Goal: Transaction & Acquisition: Purchase product/service

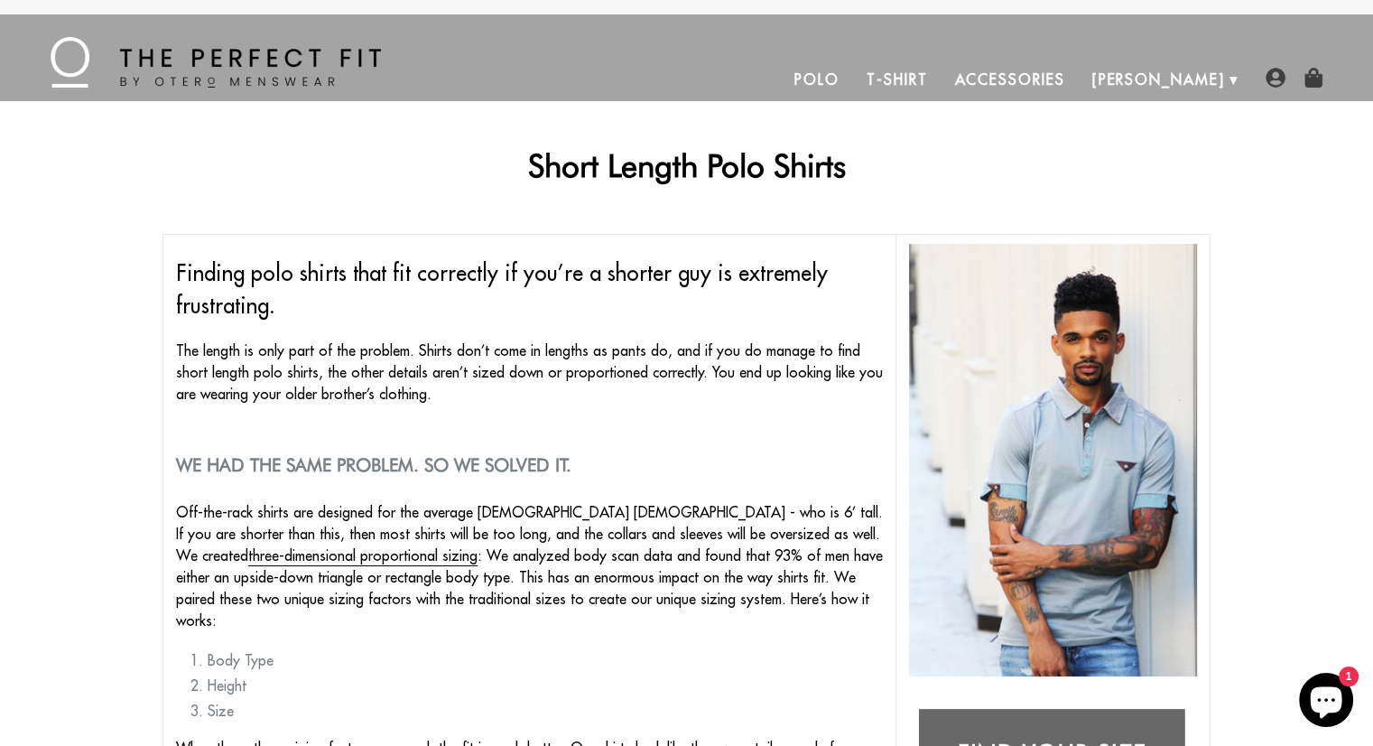
click at [853, 80] on link "Polo" at bounding box center [817, 79] width 72 height 43
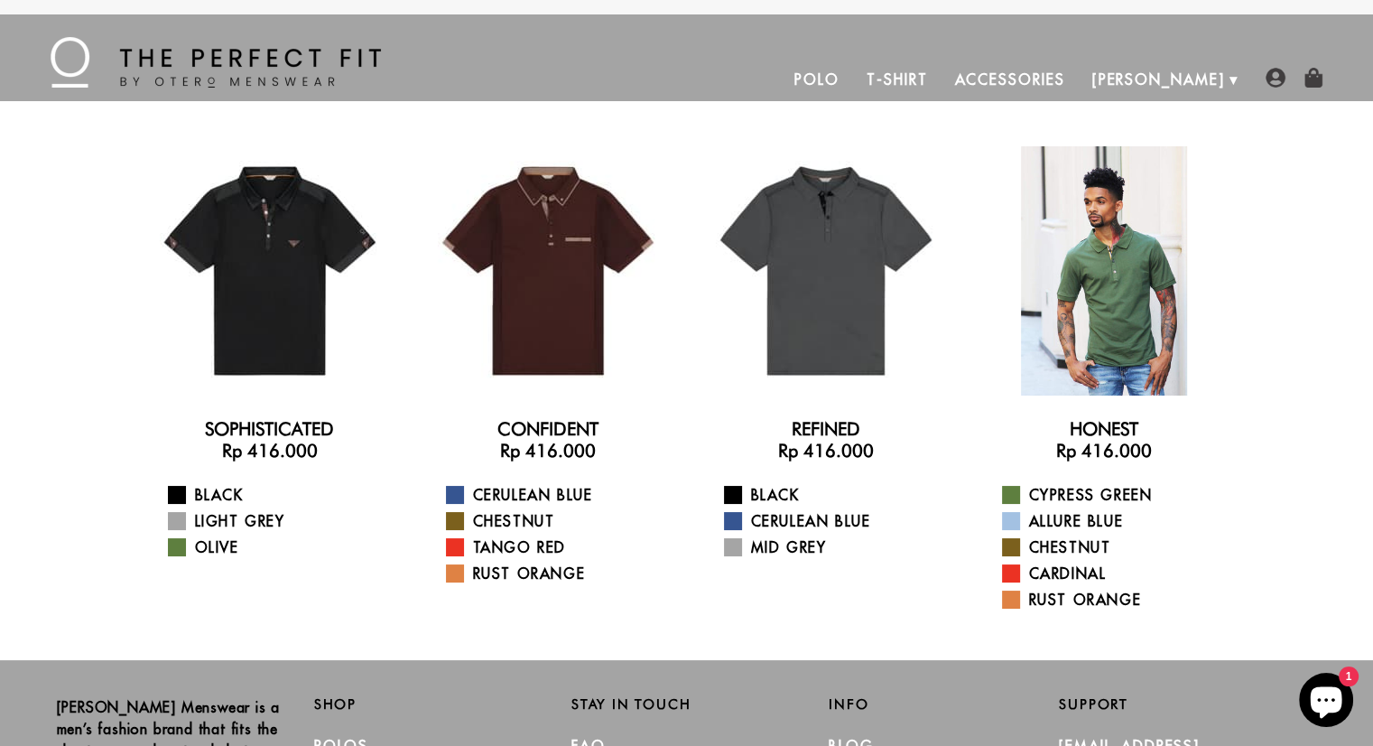
click at [1094, 260] on div at bounding box center [1103, 270] width 249 height 249
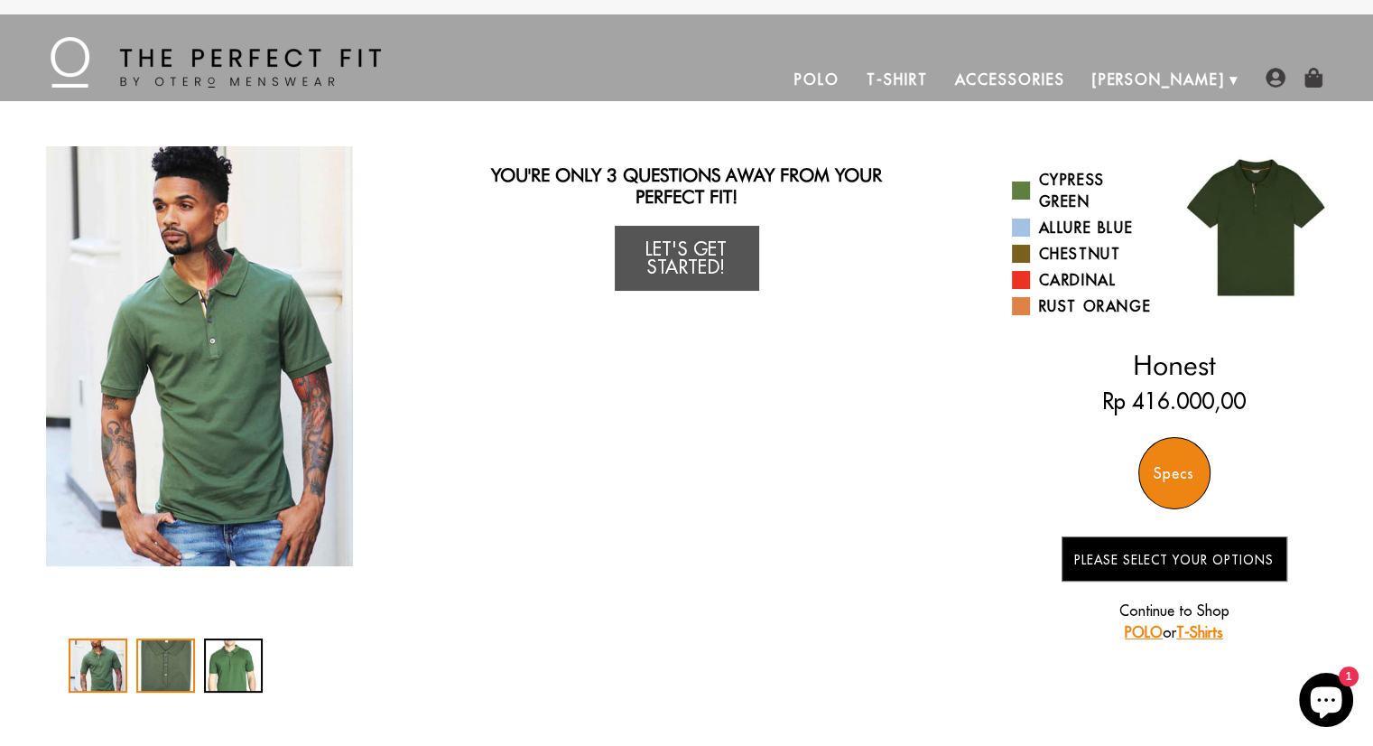
click at [154, 664] on div "2 / 3" at bounding box center [165, 665] width 59 height 54
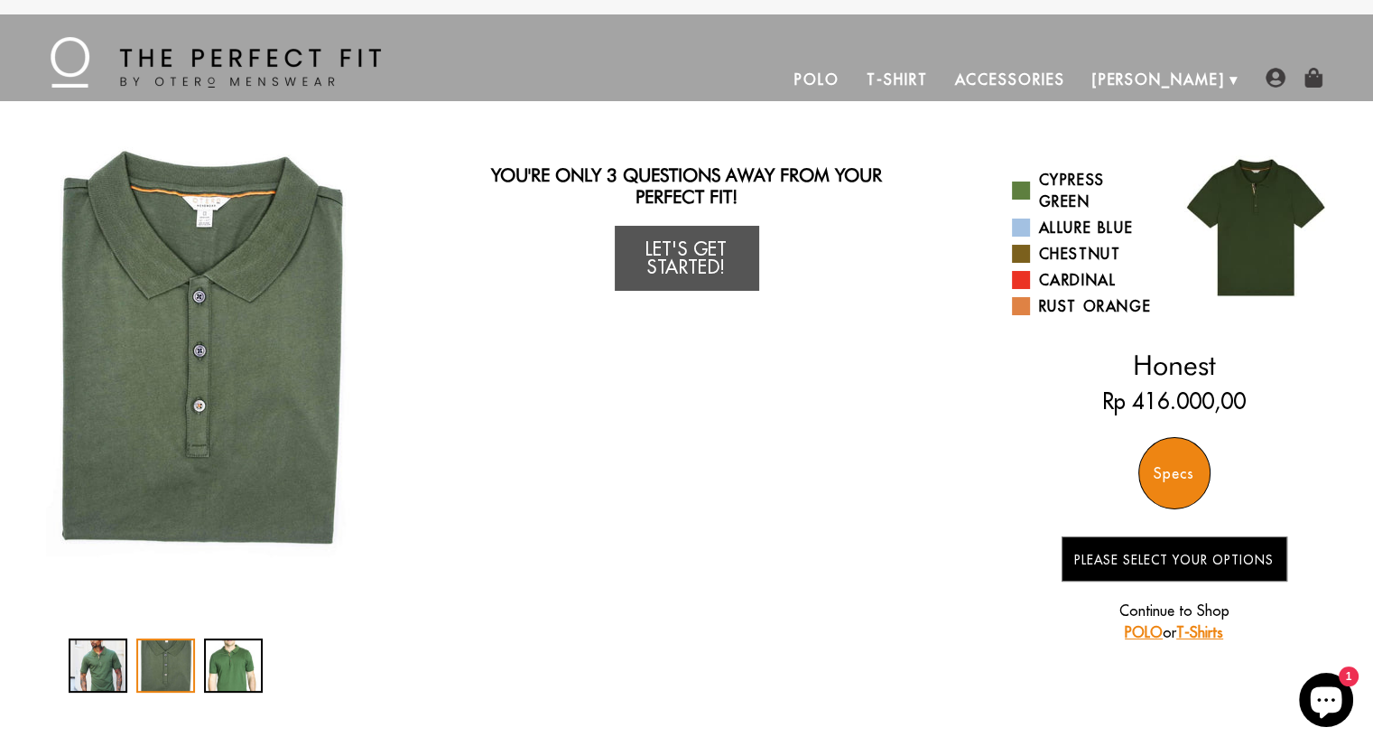
click at [853, 79] on link "Polo" at bounding box center [817, 79] width 72 height 43
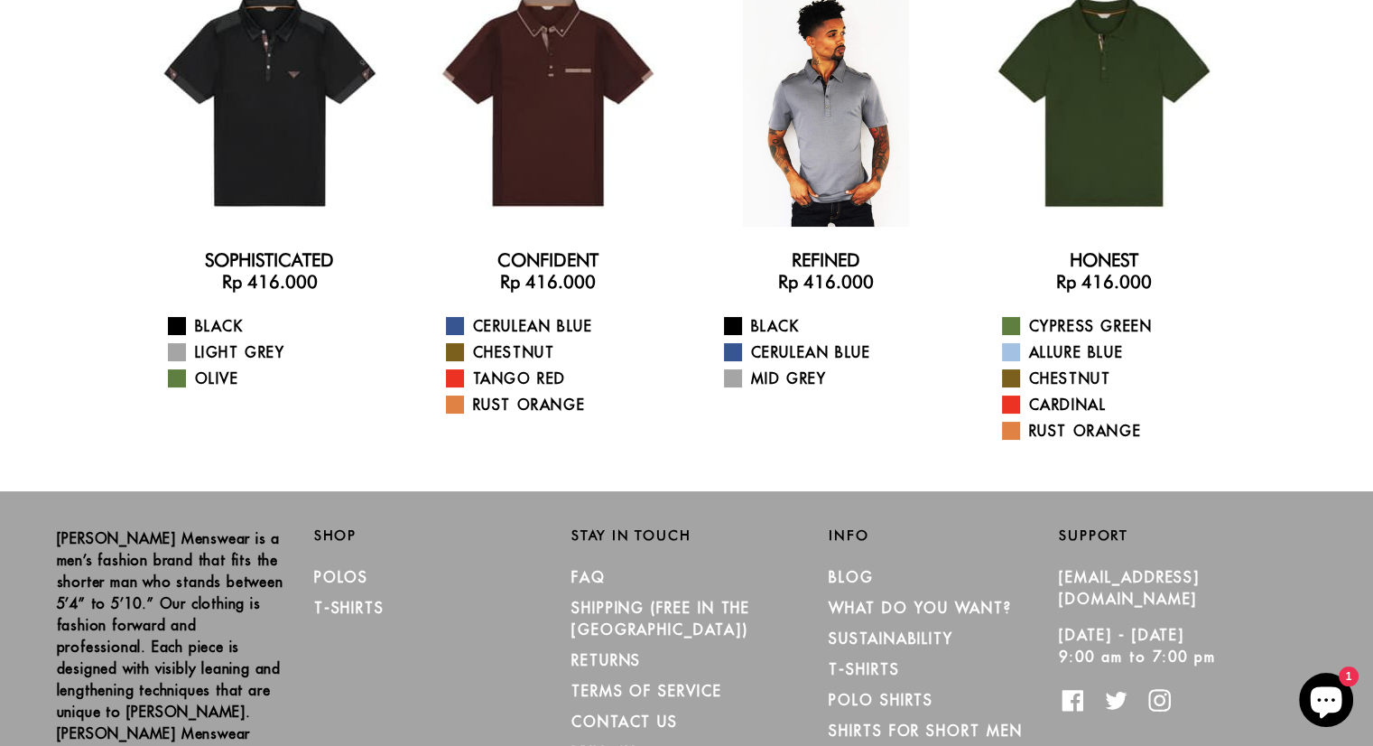
scroll to position [181, 0]
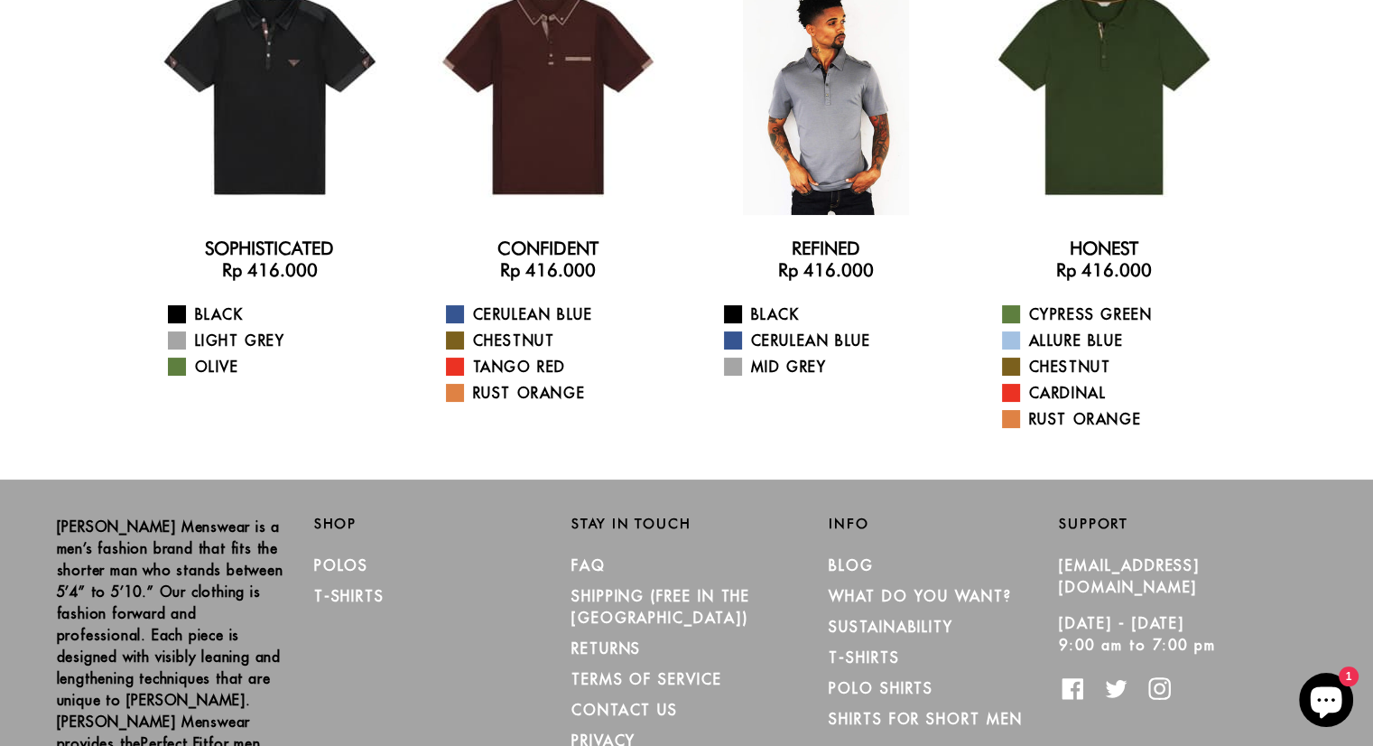
click at [827, 169] on div at bounding box center [825, 90] width 249 height 249
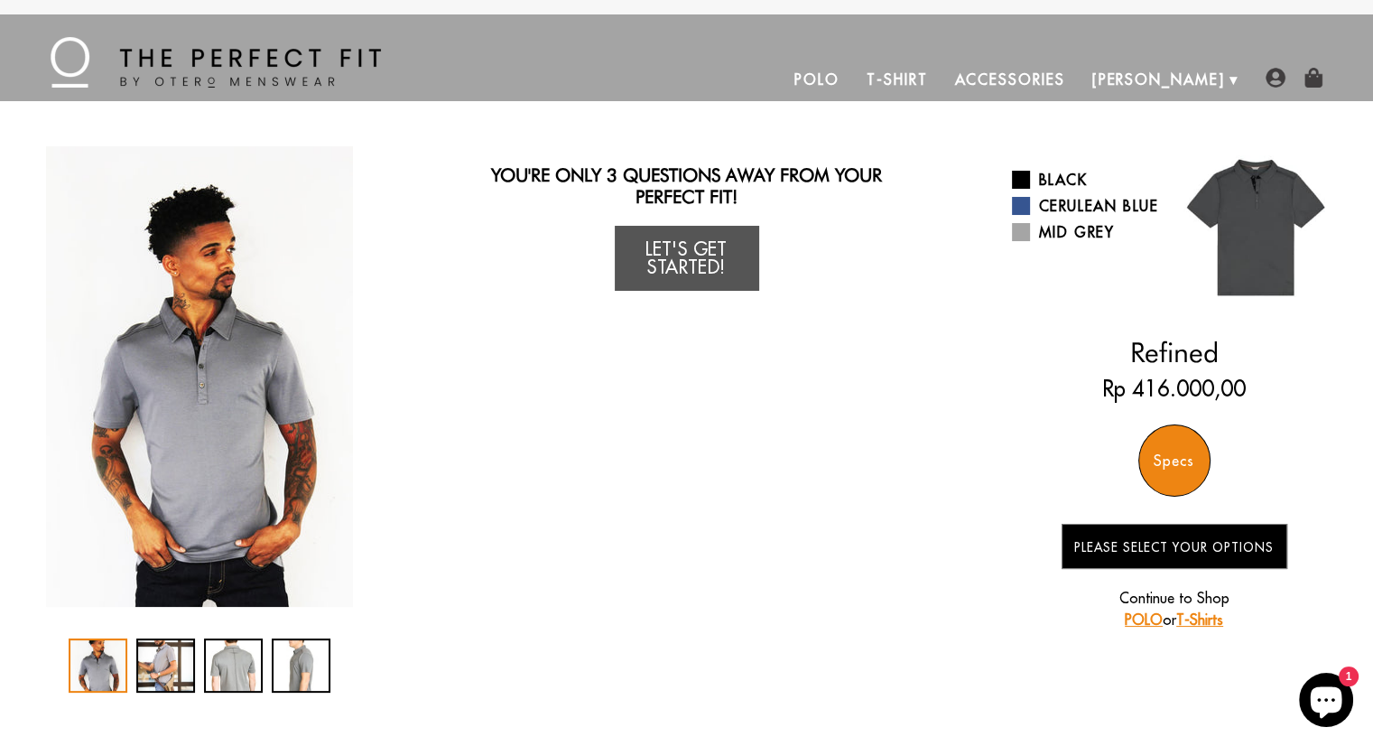
click at [1165, 441] on div "Specs" at bounding box center [1174, 460] width 72 height 72
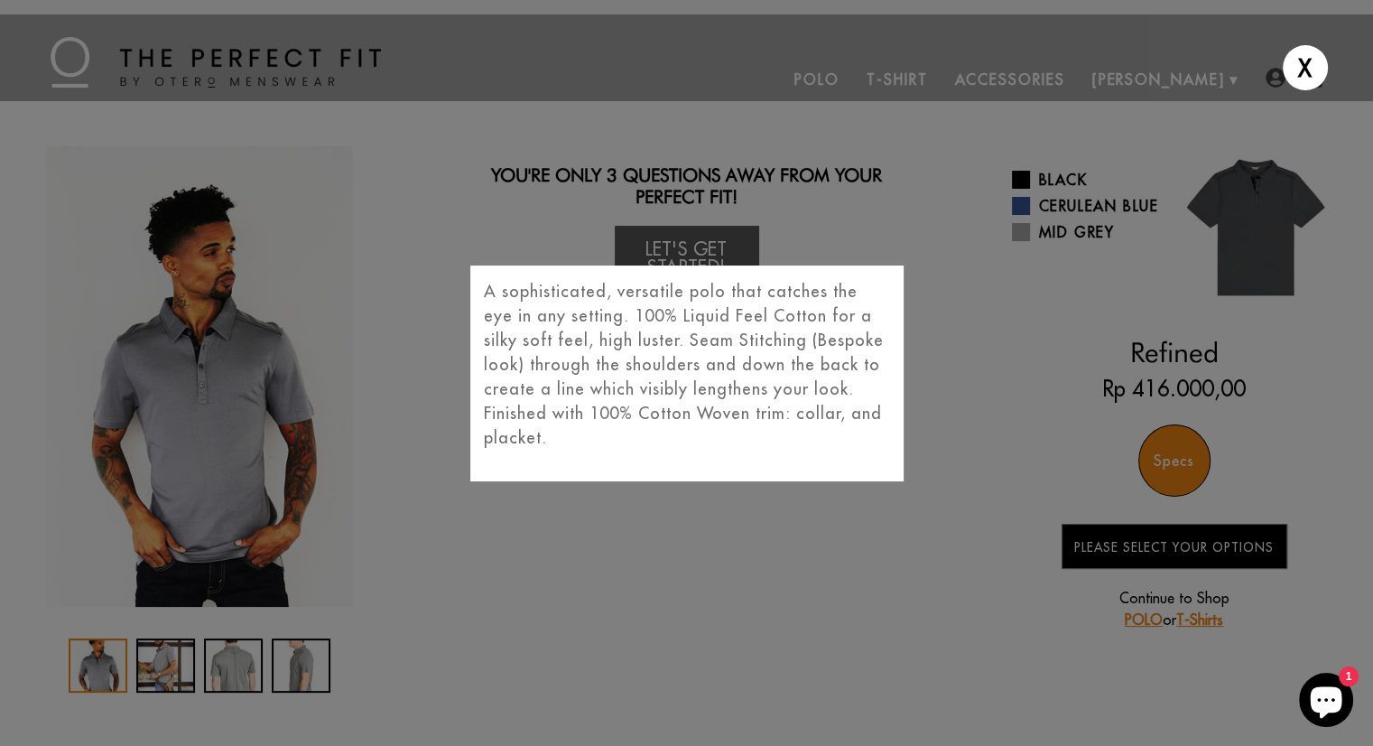
click at [1304, 61] on div "X" at bounding box center [1305, 67] width 45 height 45
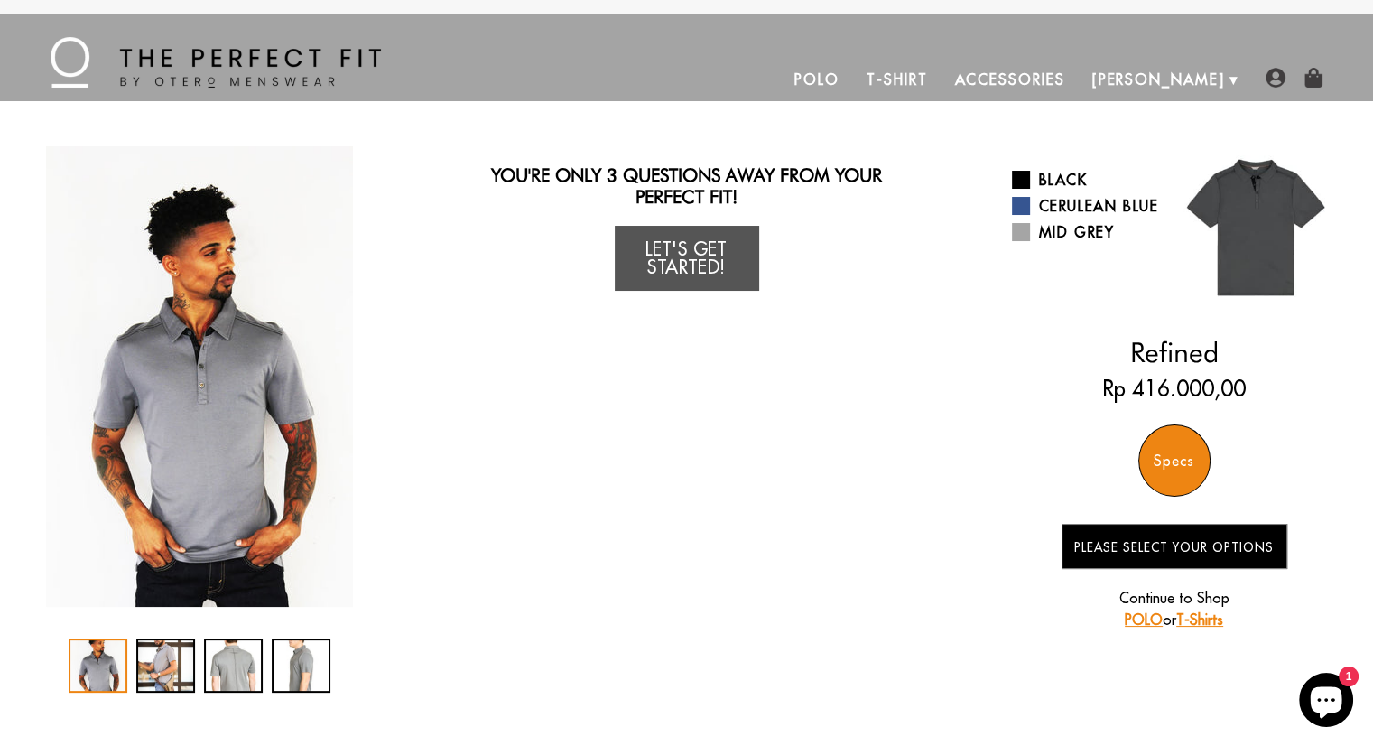
scroll to position [271, 0]
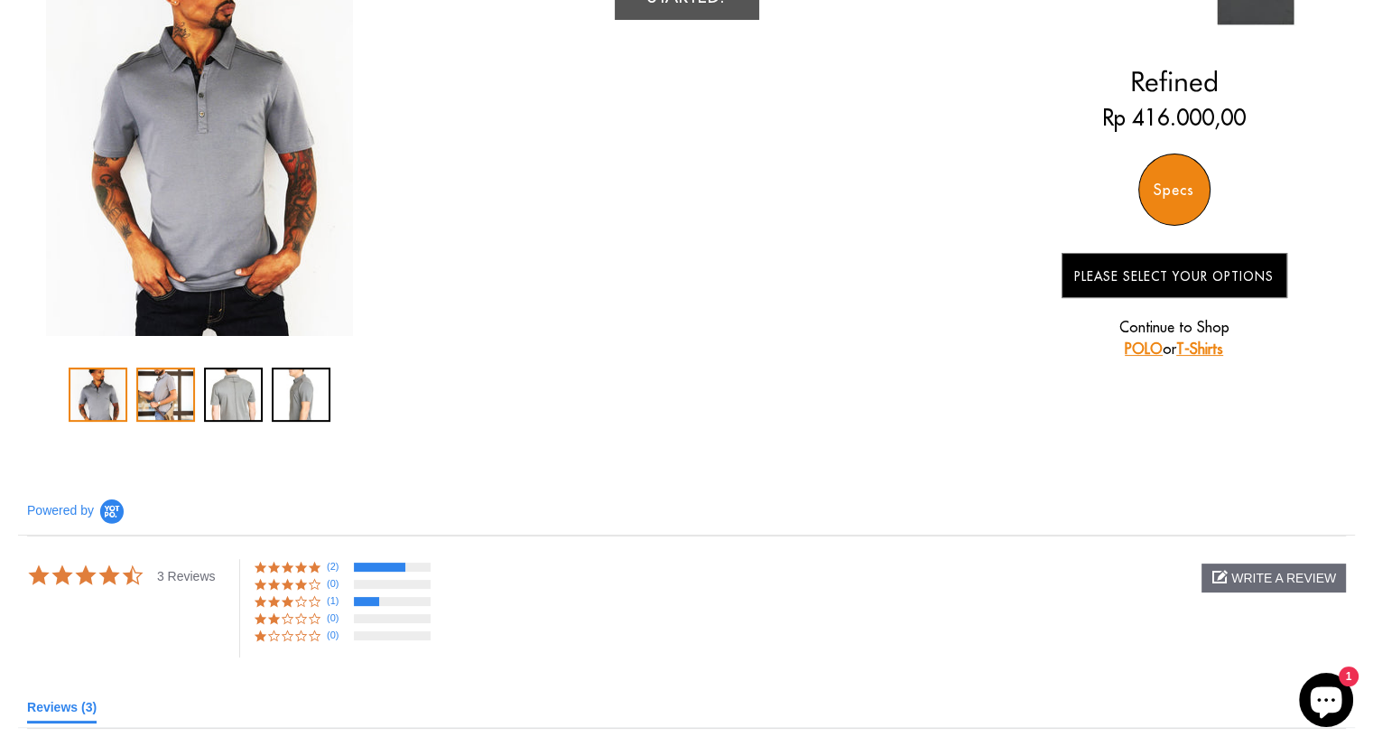
click at [172, 385] on div "2 / 4" at bounding box center [165, 394] width 59 height 54
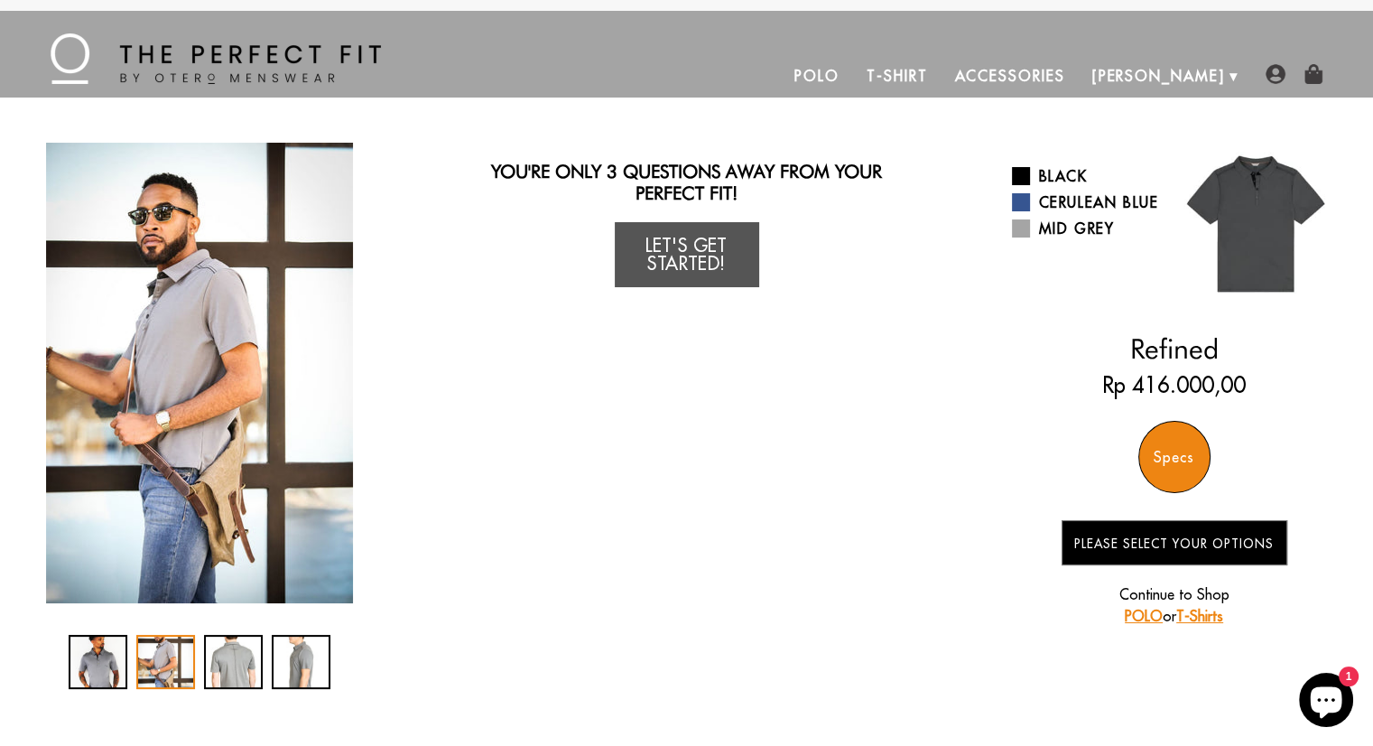
scroll to position [0, 0]
